Goal: Task Accomplishment & Management: Manage account settings

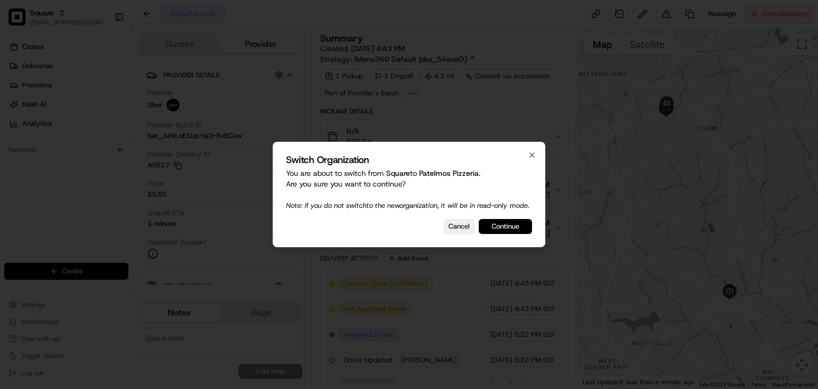
click at [488, 230] on button "Continue" at bounding box center [505, 226] width 53 height 15
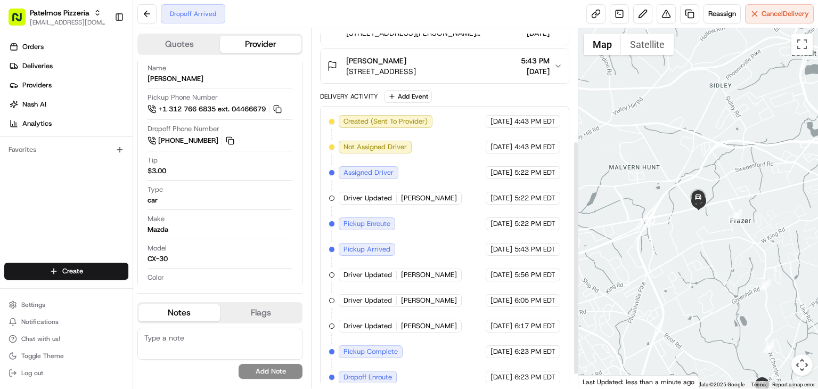
scroll to position [193, 0]
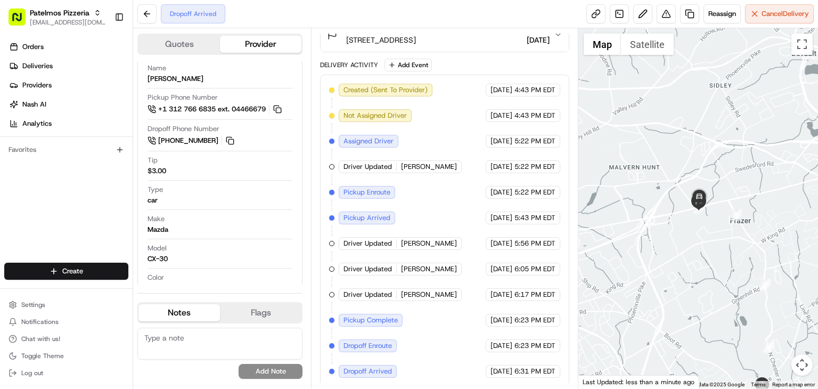
click at [432, 18] on div "Dropoff Arrived Reassign Cancel Delivery" at bounding box center [475, 14] width 685 height 28
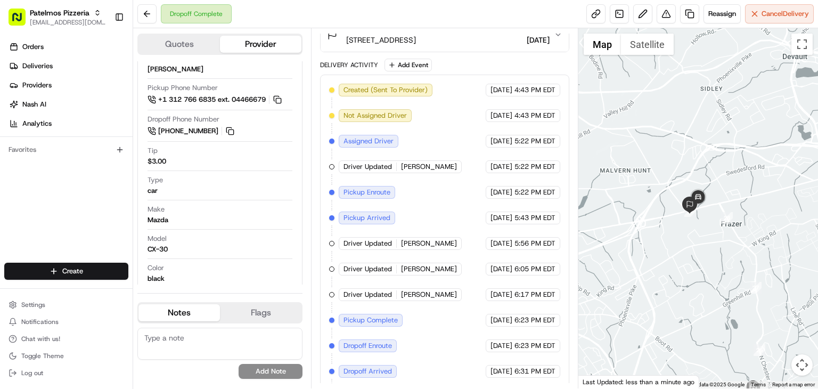
scroll to position [218, 0]
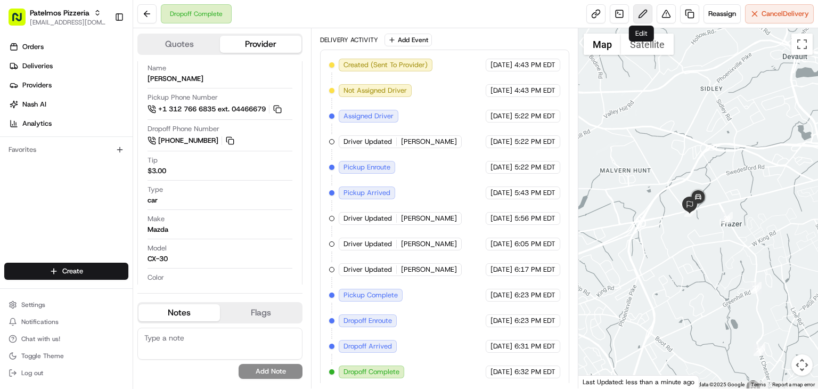
click at [640, 12] on button at bounding box center [642, 13] width 19 height 19
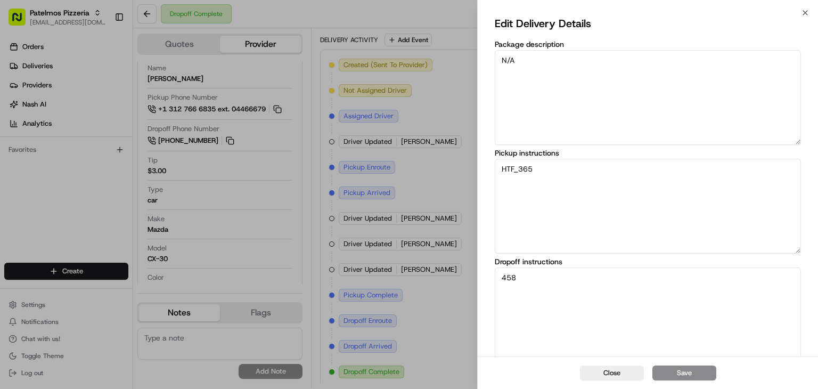
click at [800, 13] on div "Edit Delivery Details Package description N/A Pickup instructions HTF_365 Dropo…" at bounding box center [648, 238] width 340 height 451
click at [804, 11] on icon "button" at bounding box center [805, 13] width 9 height 9
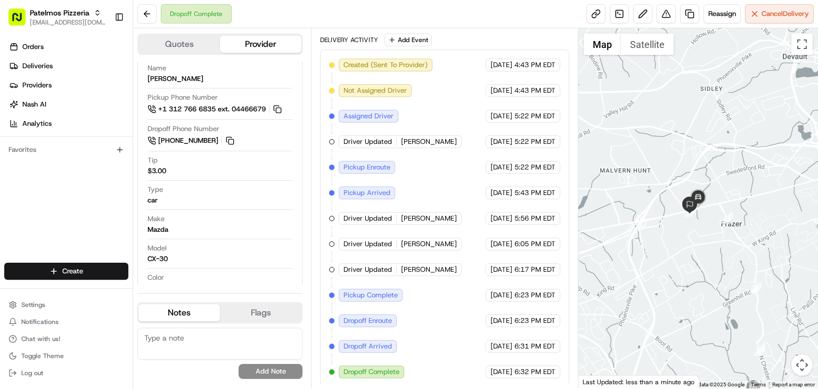
click at [537, 20] on div "Dropoff Complete Reassign Cancel Delivery" at bounding box center [475, 14] width 685 height 28
click at [667, 20] on button at bounding box center [666, 13] width 19 height 19
